Goal: Obtain resource: Download file/media

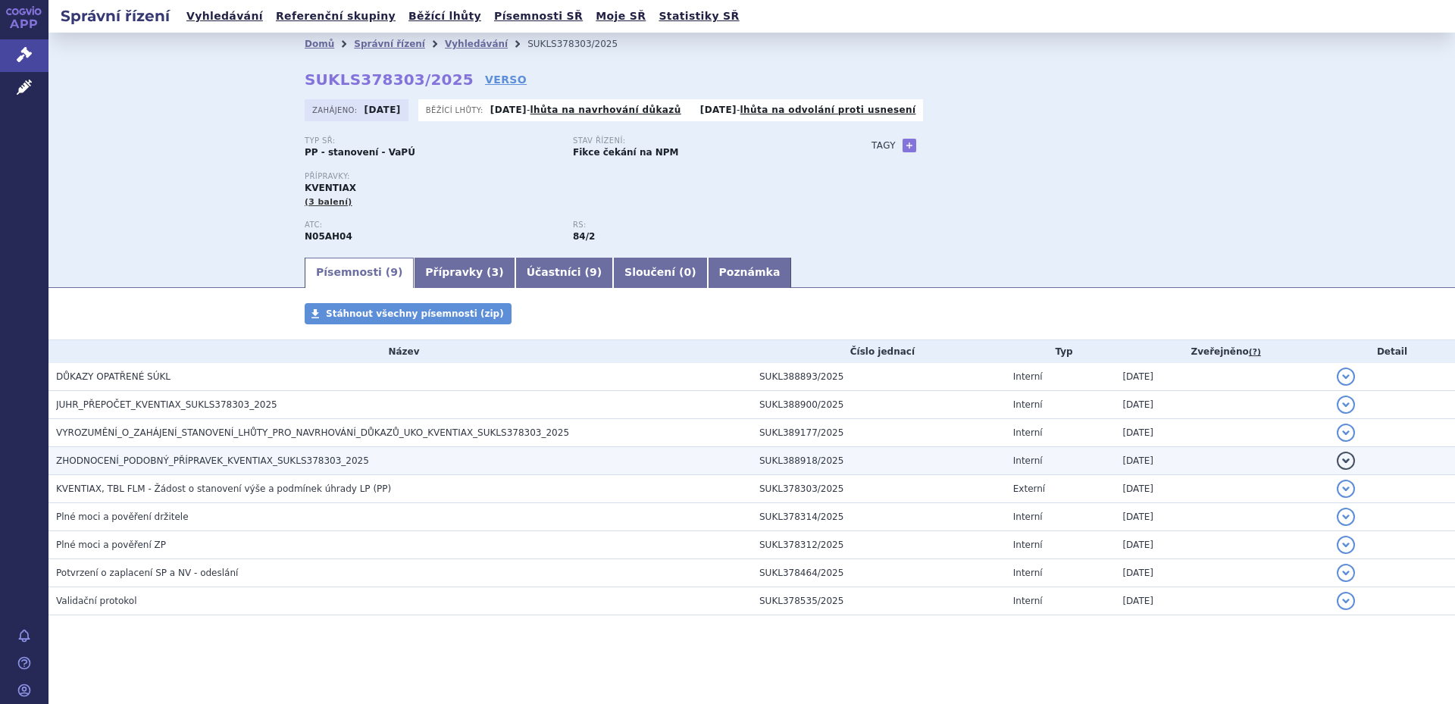
click at [286, 460] on span "ZHODNOCENÍ_PODOBNÝ_PŘÍPRAVEK_KVENTIAX_SUKLS378303_2025" at bounding box center [212, 460] width 313 height 11
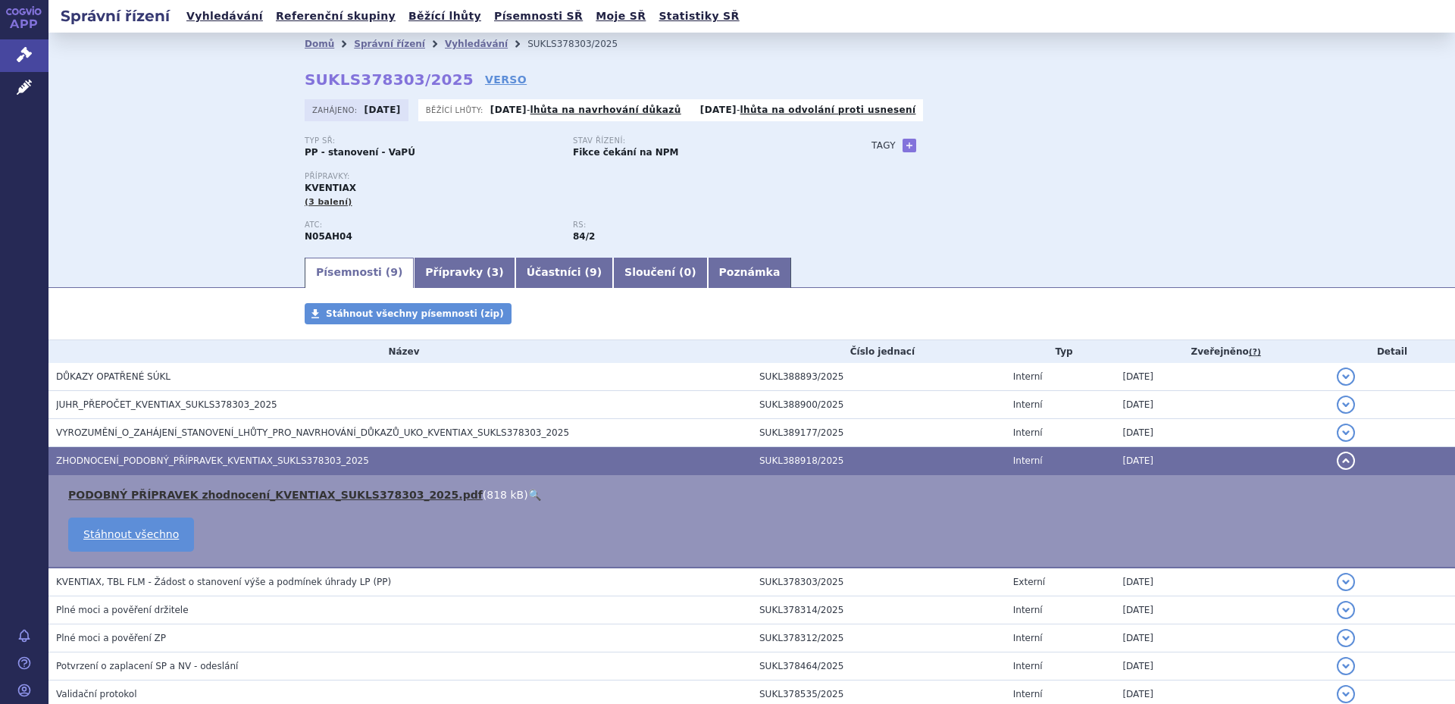
click at [255, 492] on link "PODOBNÝ PŘÍPRAVEK zhodnocení_KVENTIAX_SUKLS378303_2025.pdf" at bounding box center [275, 495] width 414 height 12
drag, startPoint x: 327, startPoint y: 81, endPoint x: 436, endPoint y: 81, distance: 109.9
click at [436, 81] on strong "SUKLS378303/2025" at bounding box center [389, 79] width 169 height 18
copy strong "SUKLS378303/2025"
click at [183, 202] on div "Domů Správní řízení Vyhledávání SUKLS378303/2025 SUKLS378303/2025 VERSO [GEOGRA…" at bounding box center [751, 144] width 1406 height 223
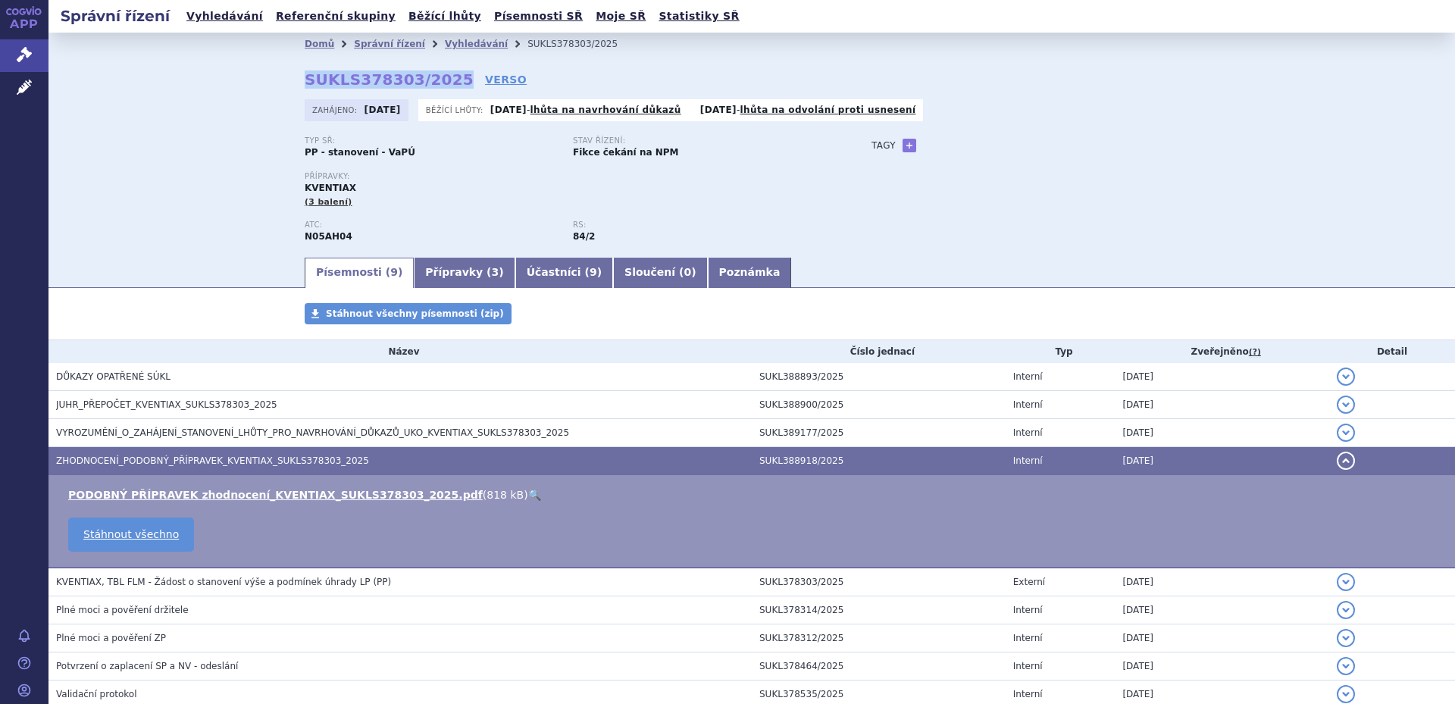
drag, startPoint x: 302, startPoint y: 79, endPoint x: 438, endPoint y: 73, distance: 135.7
click at [438, 73] on strong "SUKLS378303/2025" at bounding box center [389, 79] width 169 height 18
copy strong "SUKLS378303/2025"
click at [205, 151] on div "Domů Správní řízení Vyhledávání SUKLS378303/2025 SUKLS378303/2025 VERSO [GEOGRA…" at bounding box center [751, 144] width 1406 height 223
click at [219, 173] on div "Domů Správní řízení Vyhledávání SUKLS378303/2025 SUKLS378303/2025 VERSO [GEOGRA…" at bounding box center [751, 144] width 1406 height 223
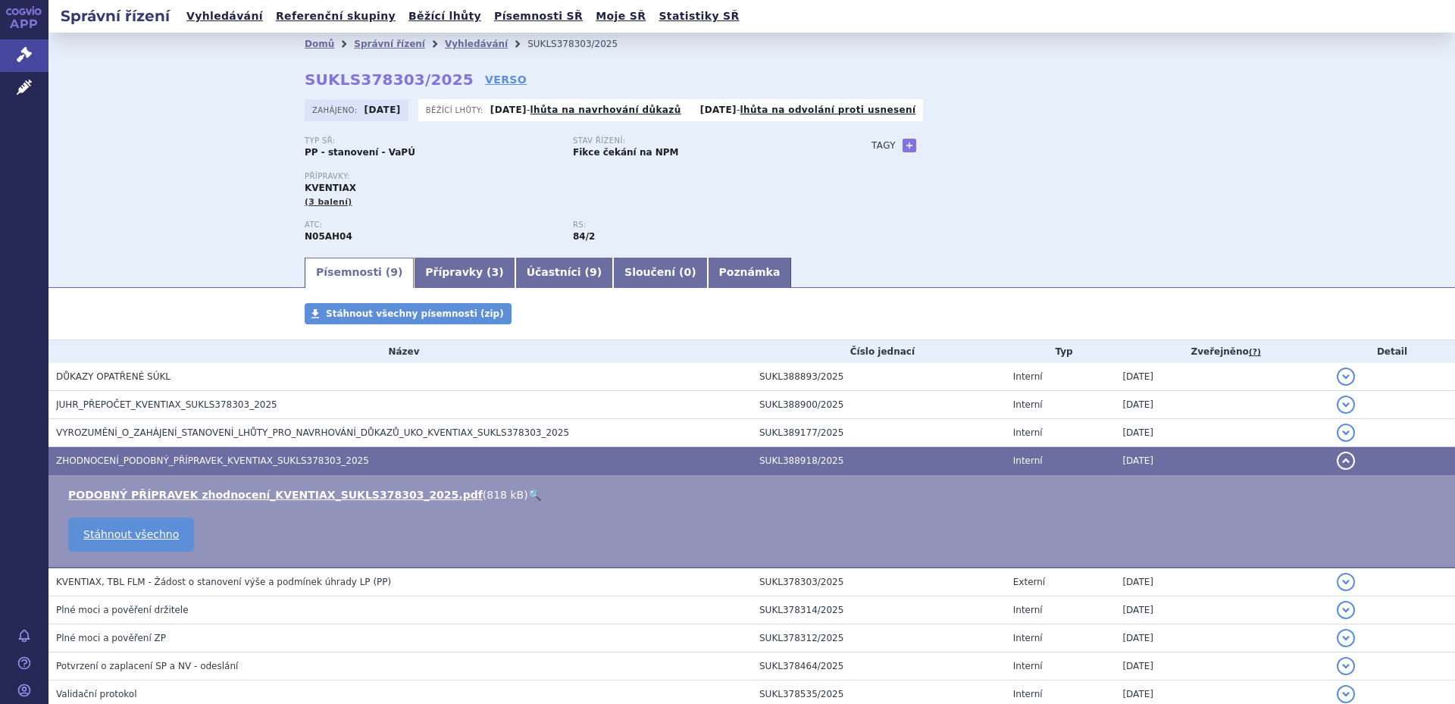
click at [224, 123] on div "Domů Správní řízení Vyhledávání SUKLS378303/2025 SUKLS378303/2025 VERSO [GEOGRA…" at bounding box center [751, 144] width 1406 height 223
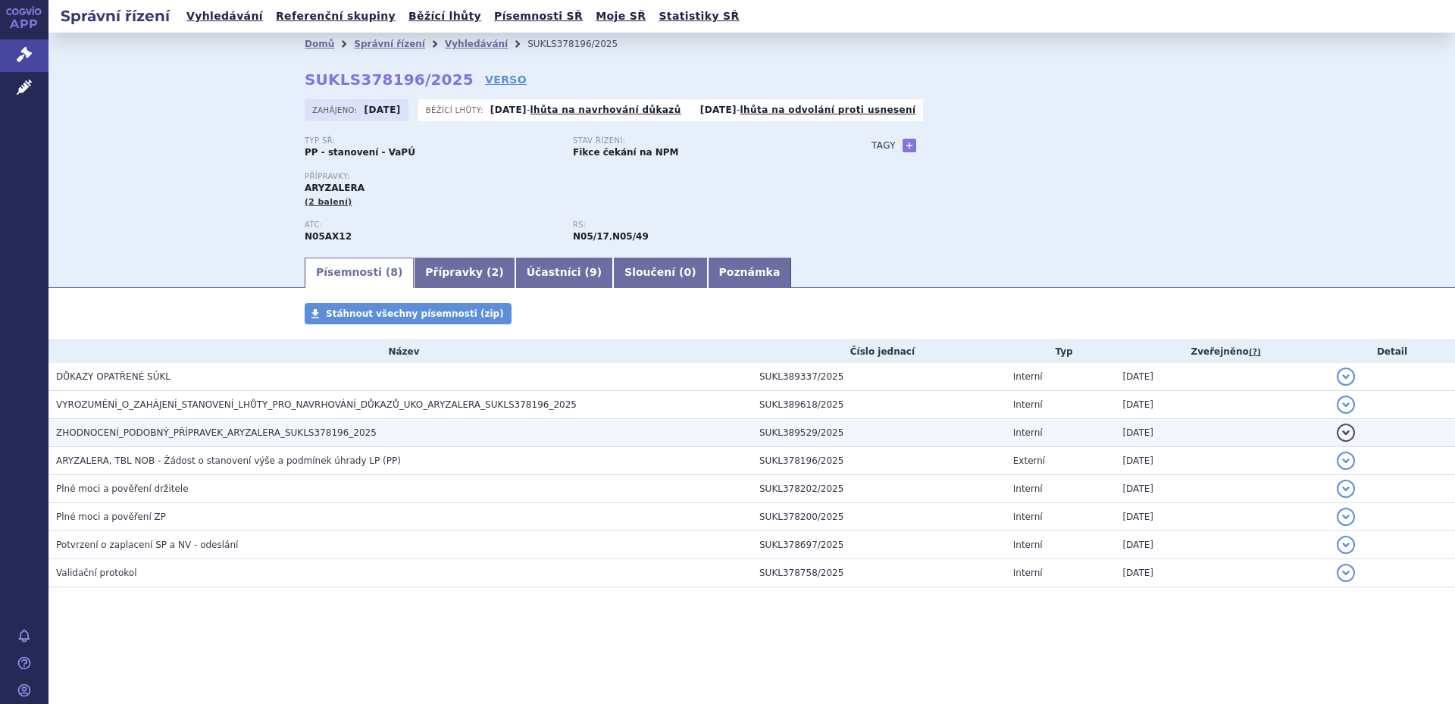
click at [194, 442] on td "ZHODNOCENÍ_PODOBNÝ_PŘÍPRAVEK_ARYZALERA_SUKLS378196_2025" at bounding box center [399, 433] width 703 height 28
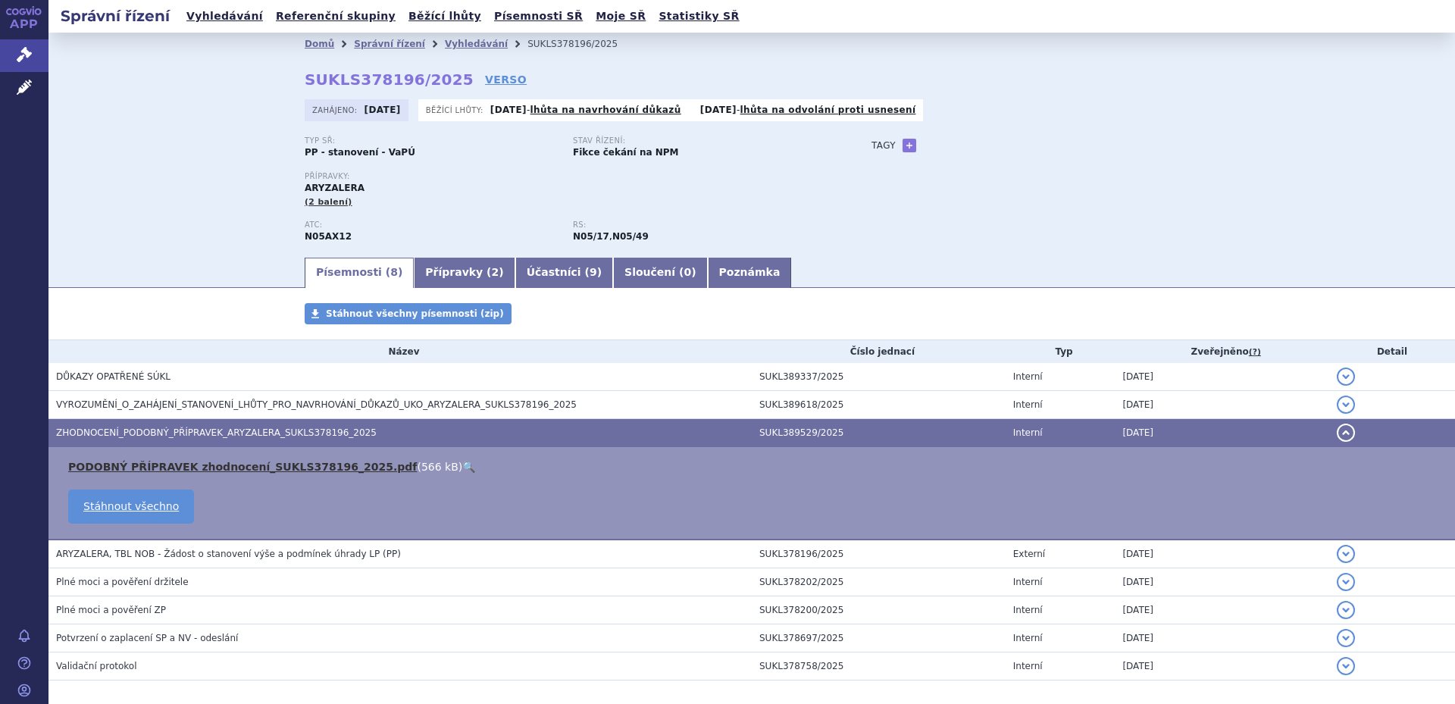
click at [265, 468] on link "PODOBNÝ PŘÍPRAVEK zhodnocení_SUKLS378196_2025.pdf" at bounding box center [242, 467] width 349 height 12
